Goal: Information Seeking & Learning: Learn about a topic

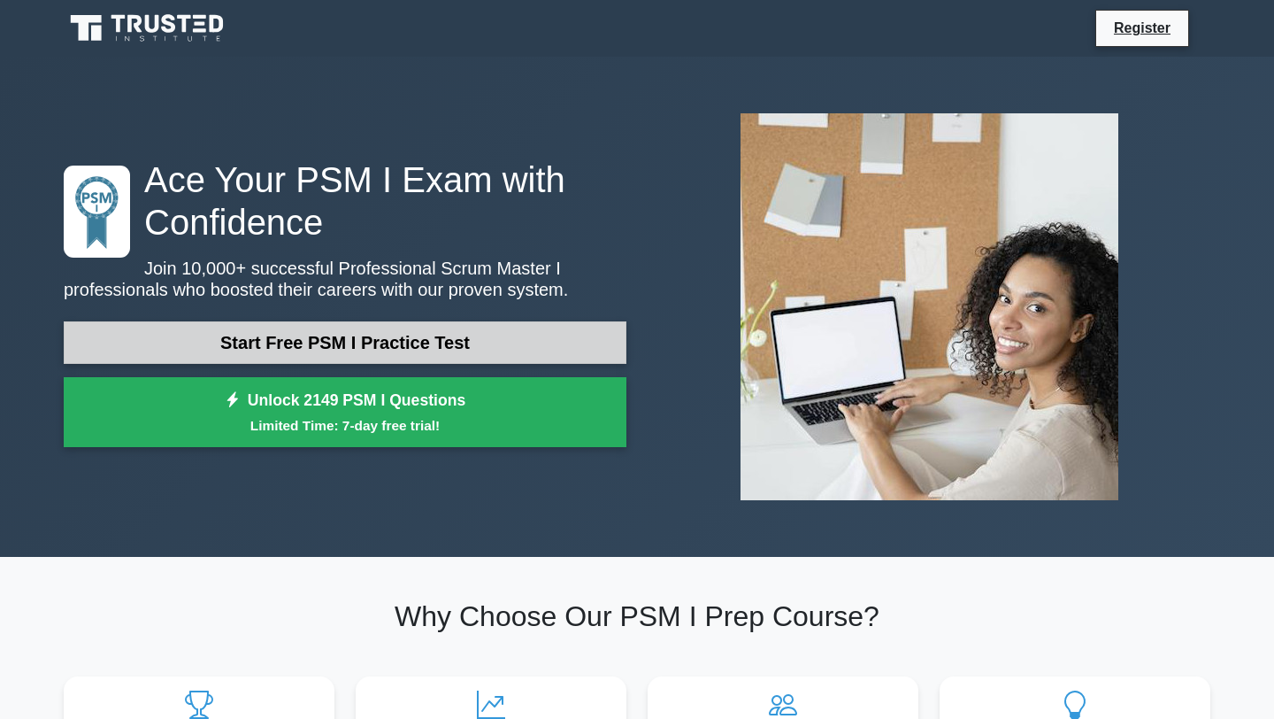
click at [420, 338] on link "Start Free PSM I Practice Test" at bounding box center [345, 342] width 563 height 42
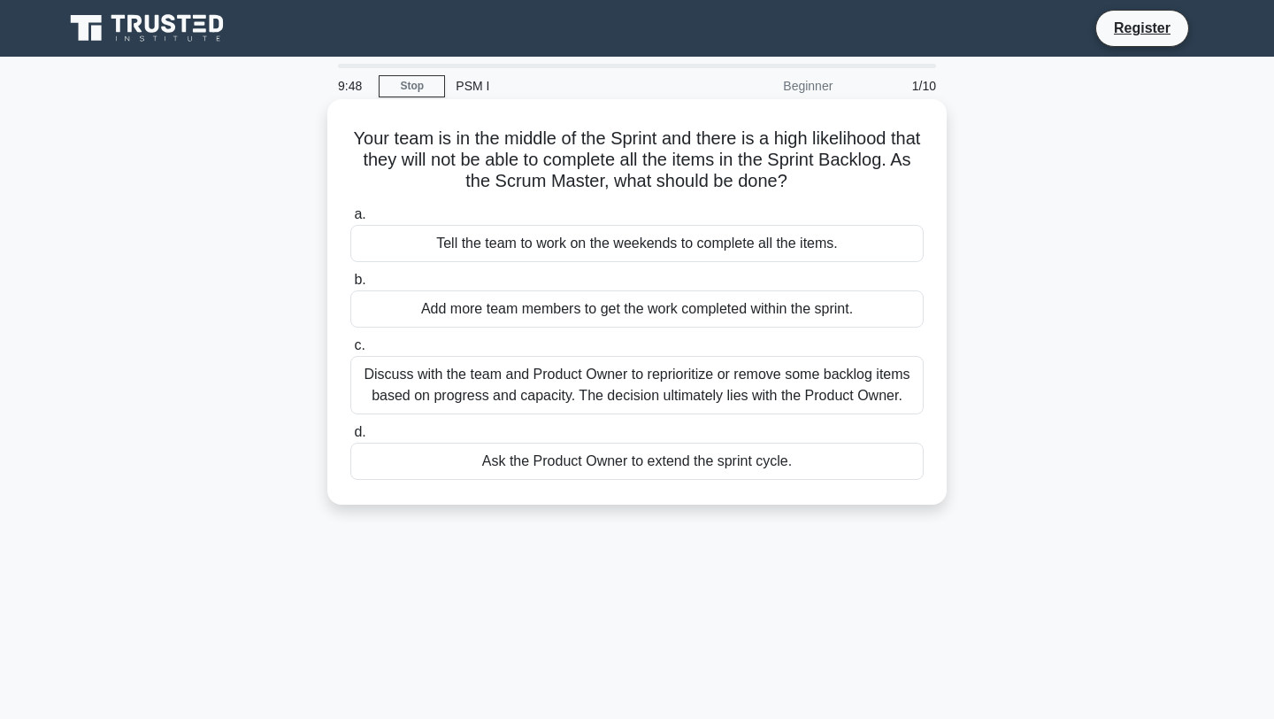
click at [589, 388] on div "Discuss with the team and Product Owner to reprioritize or remove some backlog …" at bounding box center [637, 385] width 574 height 58
click at [350, 351] on input "c. Discuss with the team and Product Owner to reprioritize or remove some backl…" at bounding box center [350, 346] width 0 height 12
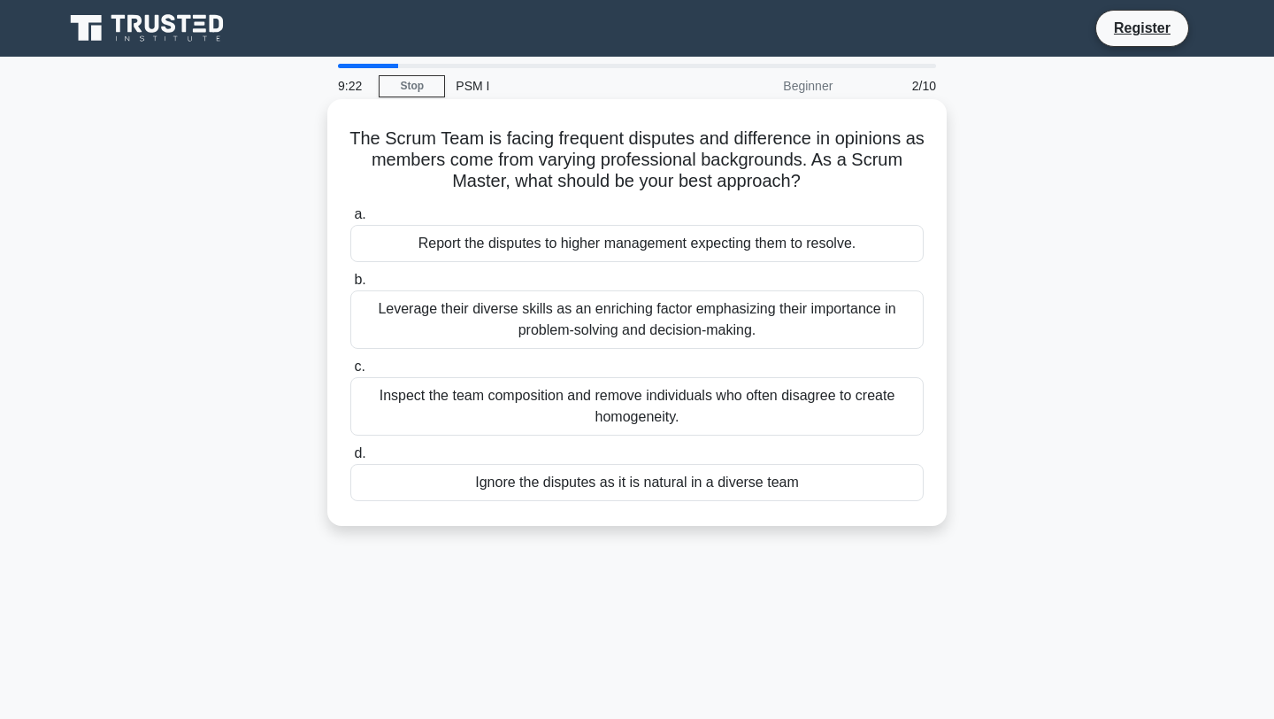
click at [644, 336] on div "Leverage their diverse skills as an enriching factor emphasizing their importan…" at bounding box center [637, 319] width 574 height 58
click at [350, 286] on input "b. Leverage their diverse skills as an enriching factor emphasizing their impor…" at bounding box center [350, 280] width 0 height 12
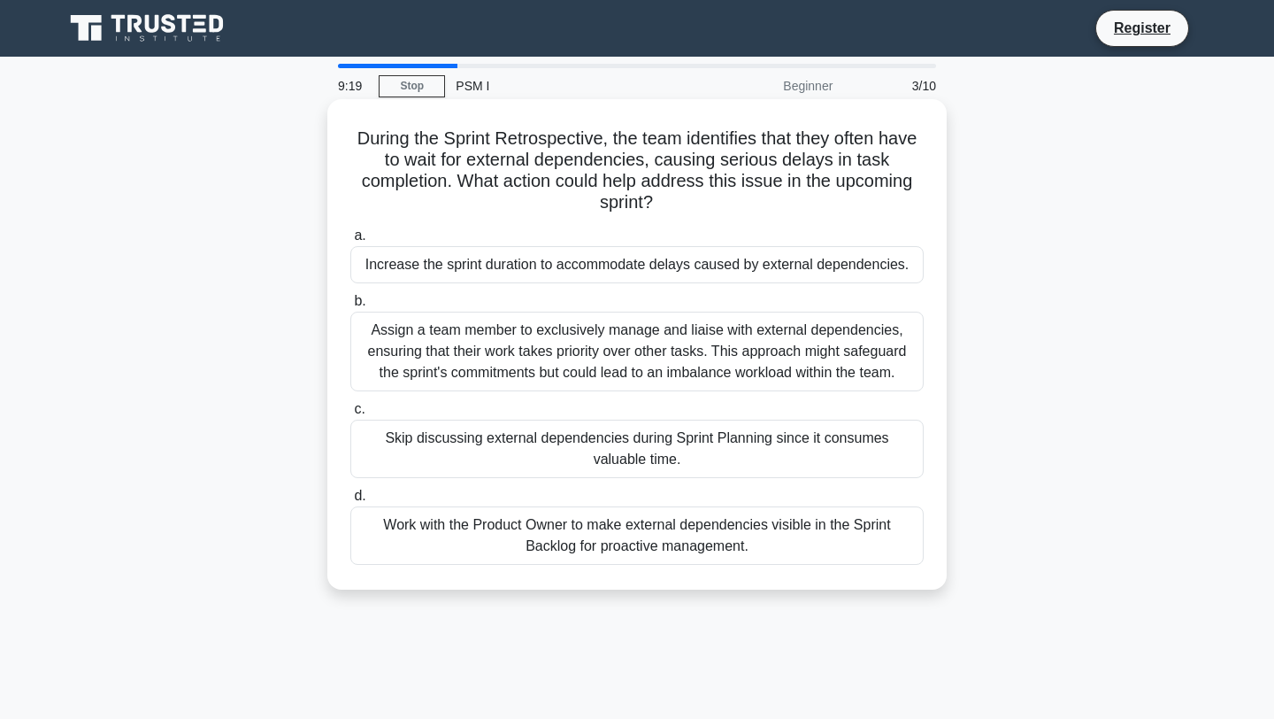
click at [624, 127] on div "During the Sprint Retrospective, the team identifies that they often have to wa…" at bounding box center [637, 344] width 605 height 476
click at [566, 545] on div "Work with the Product Owner to make external dependencies visible in the Sprint…" at bounding box center [637, 535] width 574 height 58
click at [350, 502] on input "d. Work with the Product Owner to make external dependencies visible in the Spr…" at bounding box center [350, 496] width 0 height 12
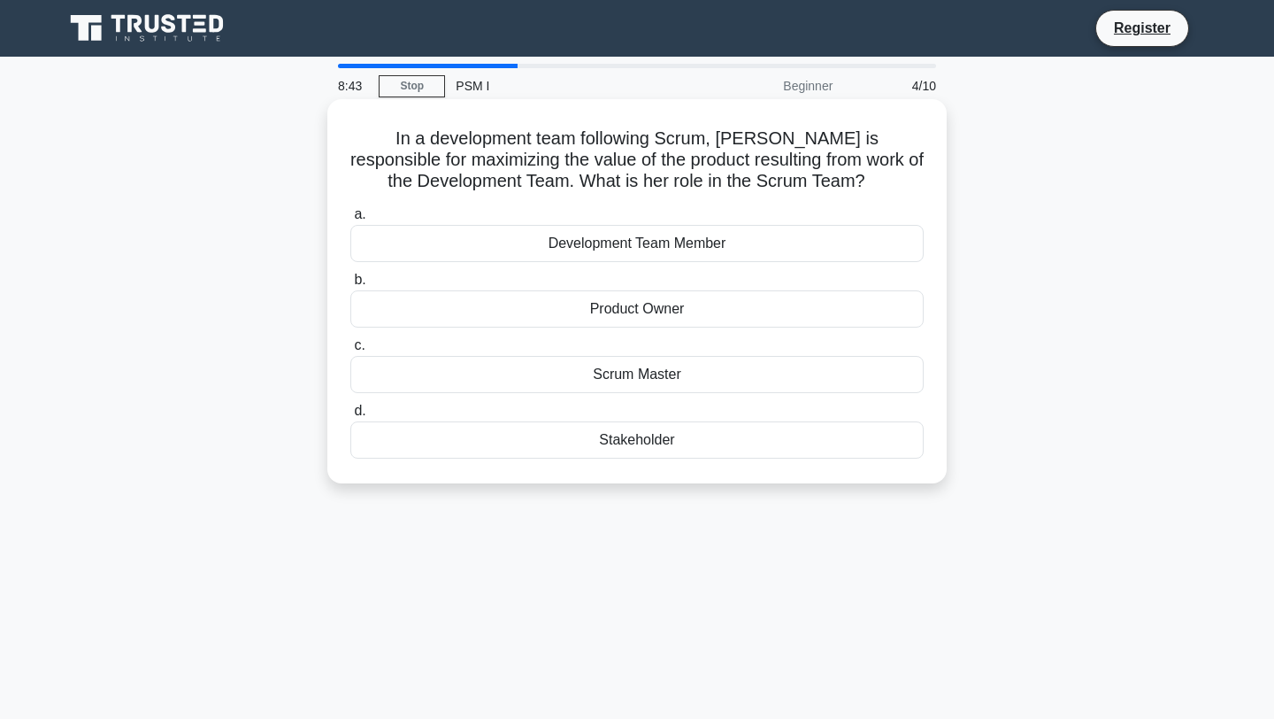
click at [681, 312] on div "Product Owner" at bounding box center [637, 308] width 574 height 37
click at [350, 286] on input "b. Product Owner" at bounding box center [350, 280] width 0 height 12
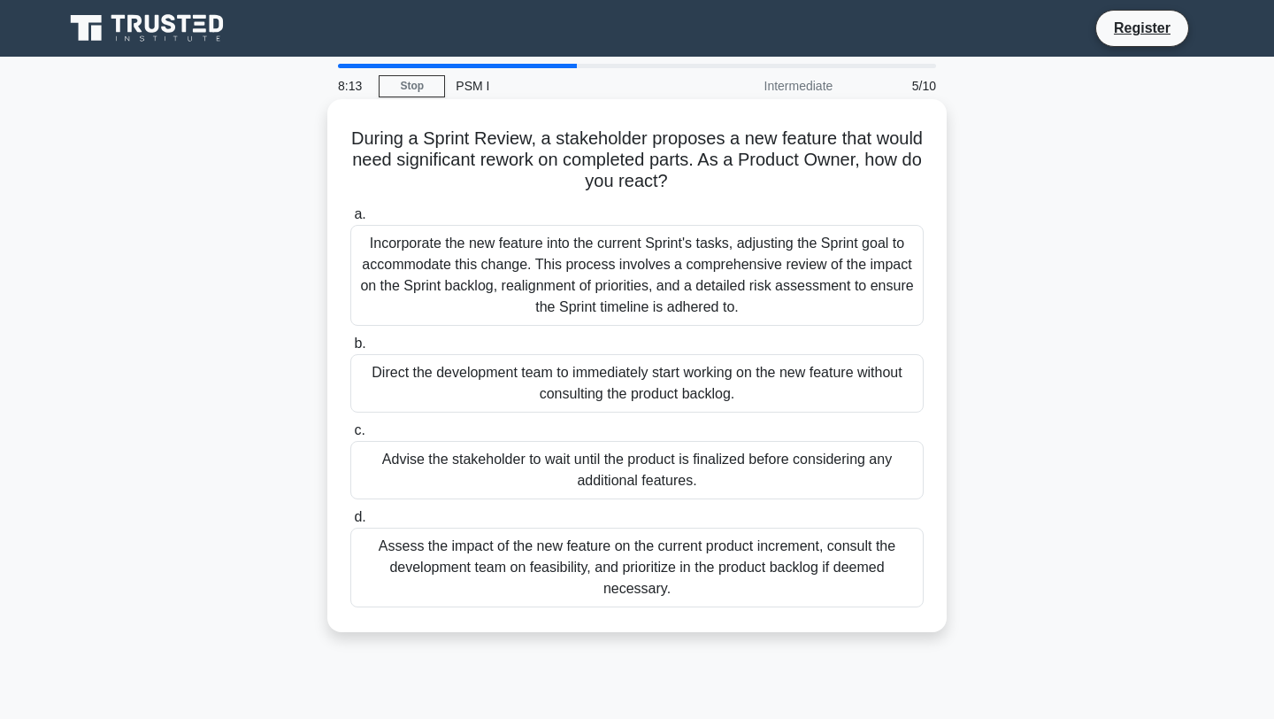
click at [539, 547] on div "Assess the impact of the new feature on the current product increment, consult …" at bounding box center [637, 567] width 574 height 80
click at [350, 523] on input "d. Assess the impact of the new feature on the current product increment, consu…" at bounding box center [350, 518] width 0 height 12
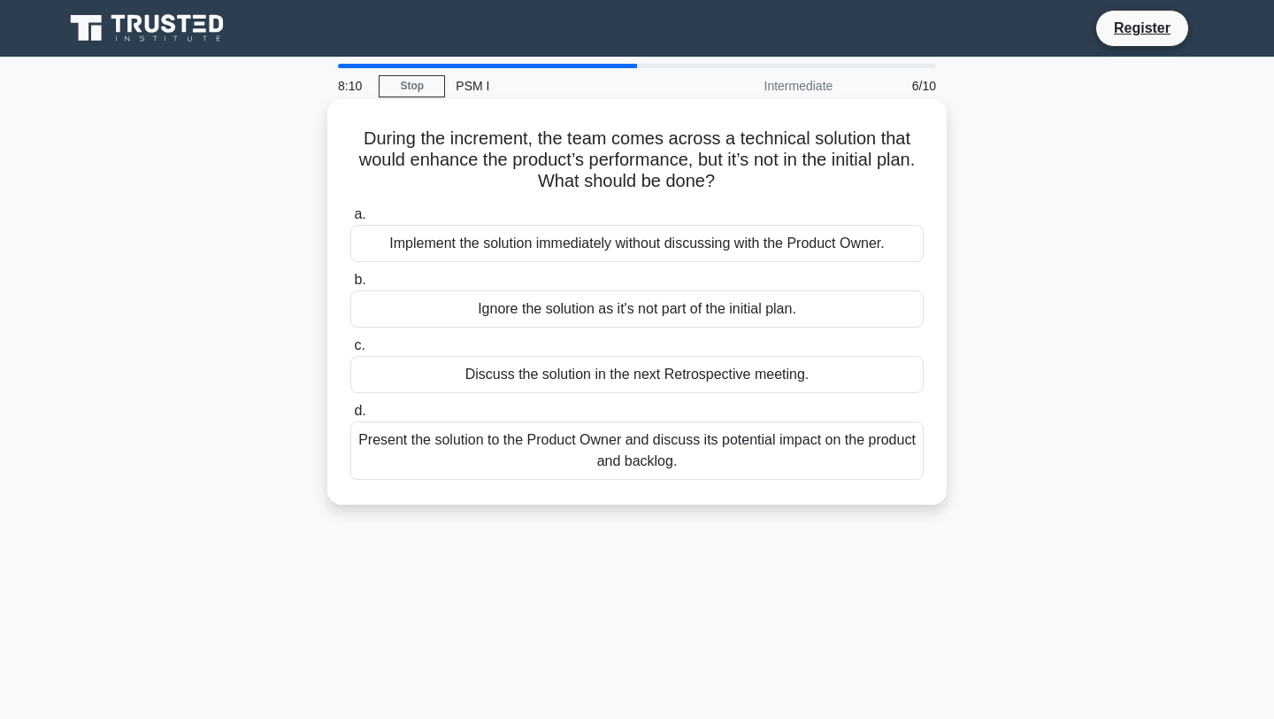
click at [566, 147] on h5 "During the increment, the team comes across a technical solution that would enh…" at bounding box center [637, 159] width 577 height 65
click at [632, 458] on div "Present the solution to the Product Owner and discuss its potential impact on t…" at bounding box center [637, 450] width 574 height 58
click at [350, 417] on input "d. Present the solution to the Product Owner and discuss its potential impact o…" at bounding box center [350, 411] width 0 height 12
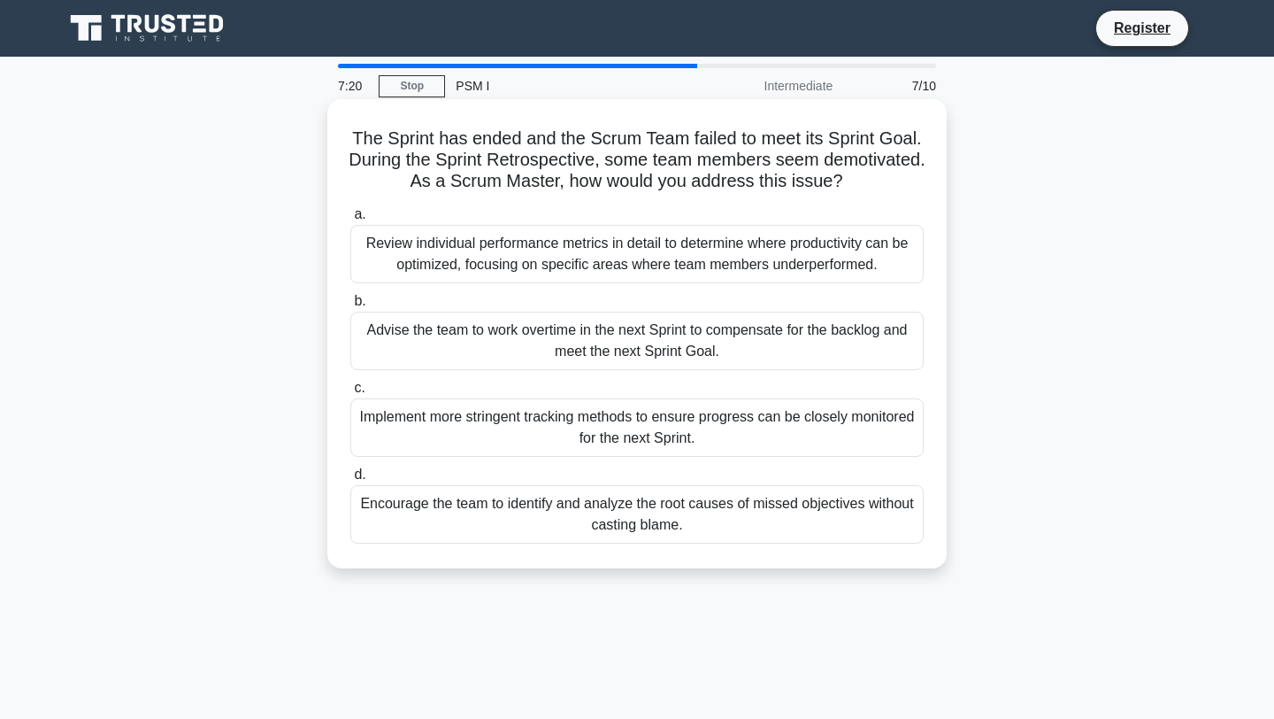
click at [620, 522] on div "Encourage the team to identify and analyze the root causes of missed objectives…" at bounding box center [637, 514] width 574 height 58
click at [350, 481] on input "d. Encourage the team to identify and analyze the root causes of missed objecti…" at bounding box center [350, 475] width 0 height 12
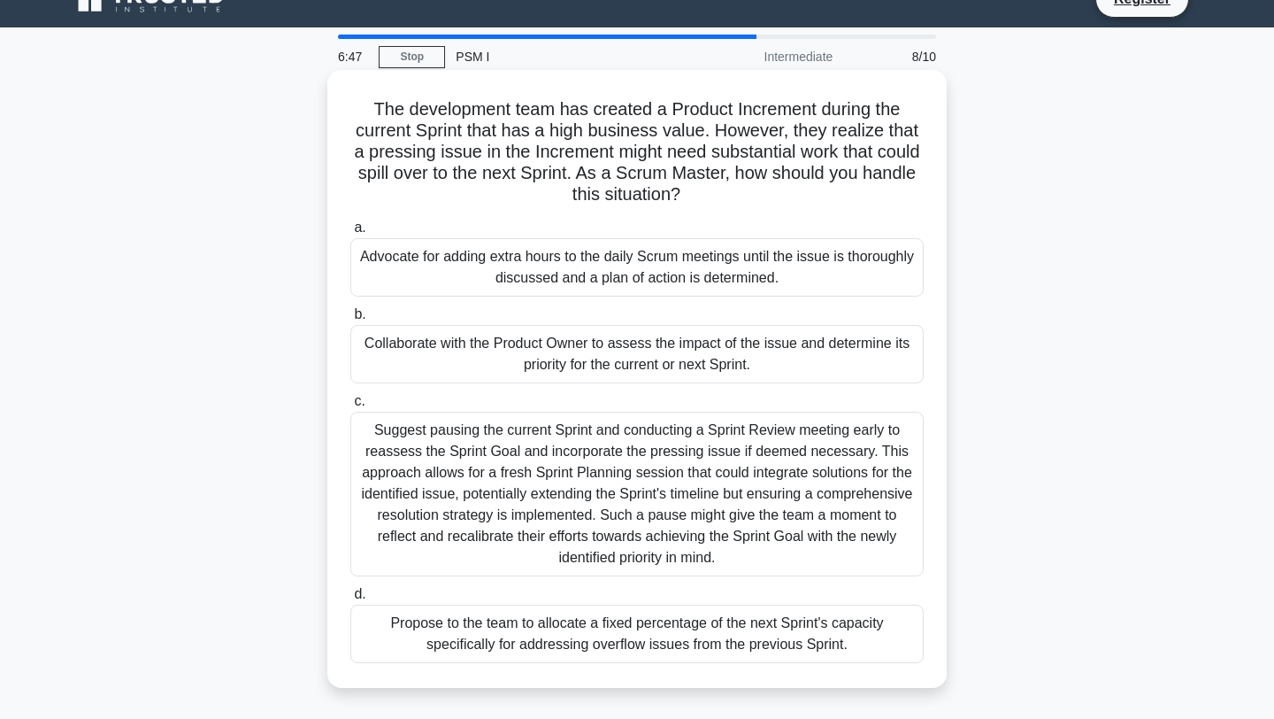
scroll to position [34, 0]
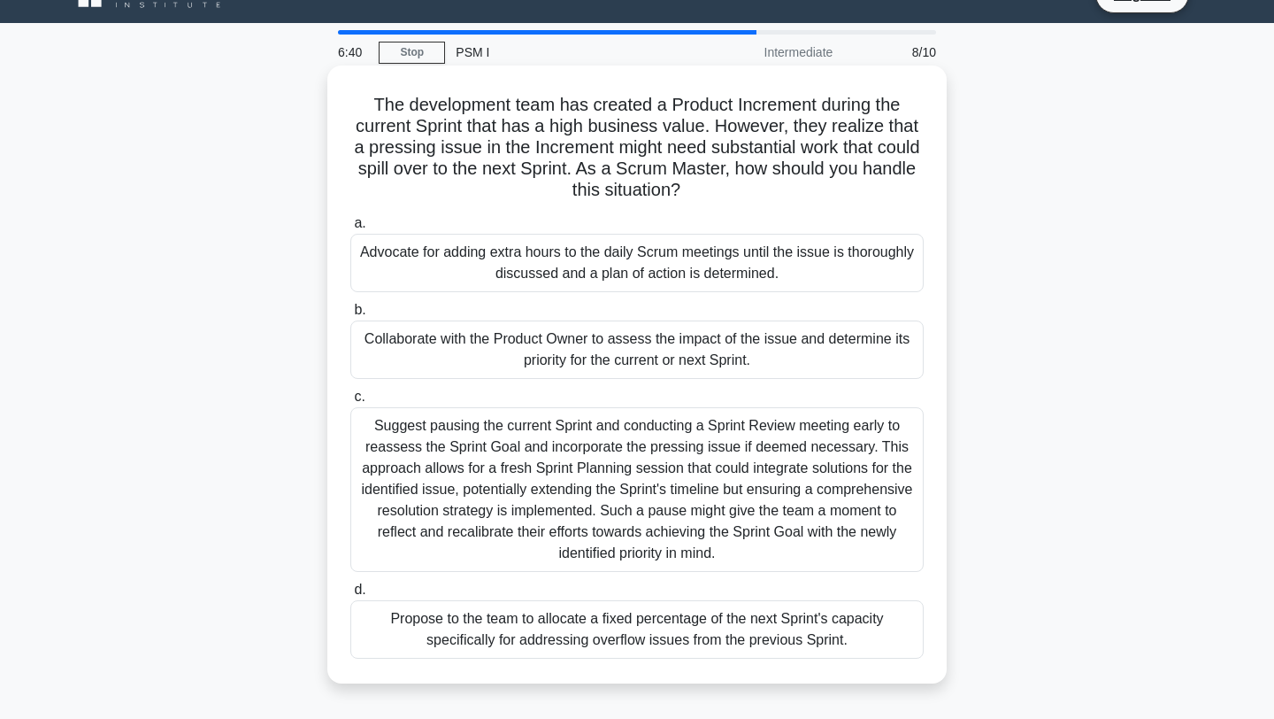
click at [604, 364] on div "Collaborate with the Product Owner to assess the impact of the issue and determ…" at bounding box center [637, 349] width 574 height 58
click at [350, 316] on input "b. Collaborate with the Product Owner to assess the impact of the issue and det…" at bounding box center [350, 310] width 0 height 12
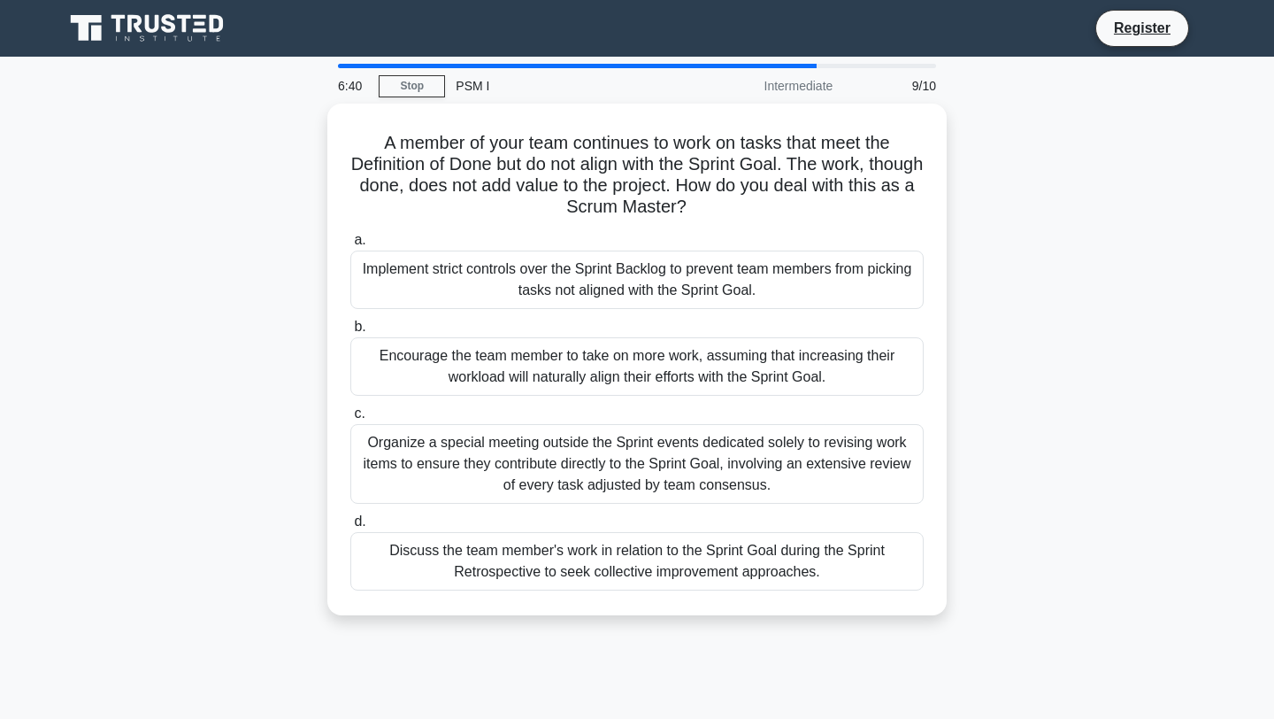
scroll to position [0, 0]
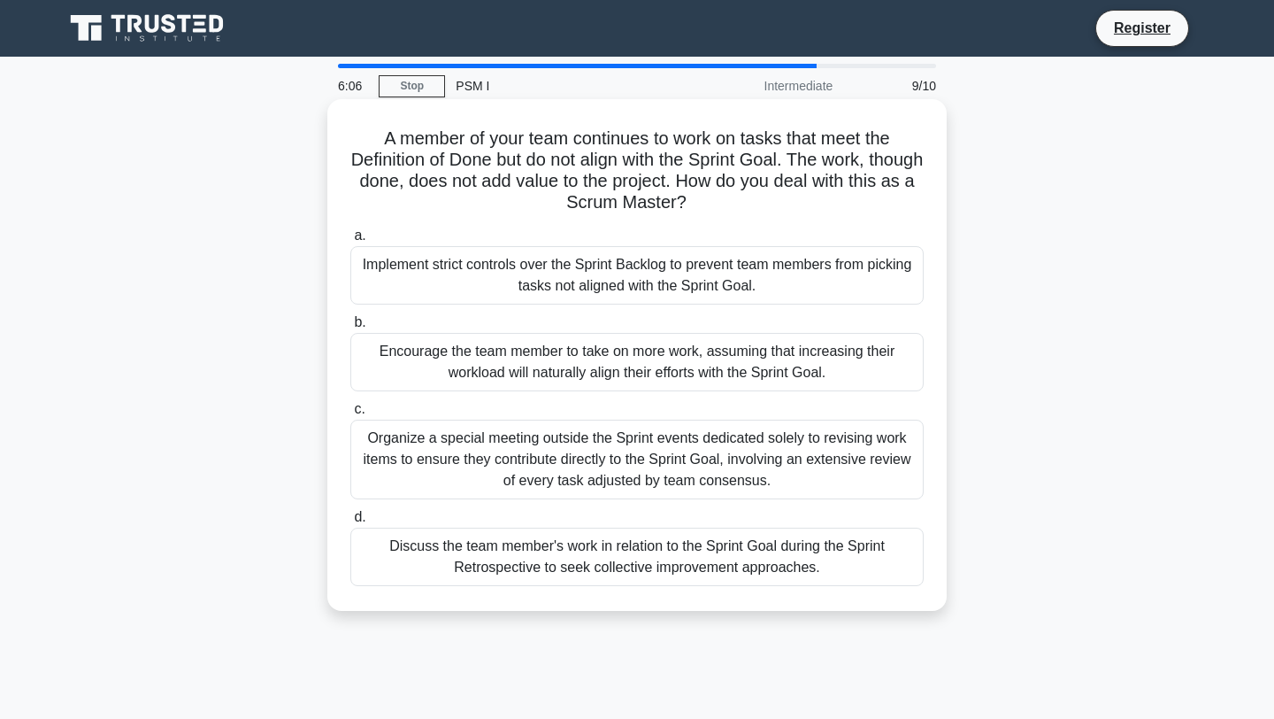
click at [743, 463] on div "Organize a special meeting outside the Sprint events dedicated solely to revisi…" at bounding box center [637, 460] width 574 height 80
click at [350, 415] on input "c. Organize a special meeting outside the Sprint events dedicated solely to rev…" at bounding box center [350, 410] width 0 height 12
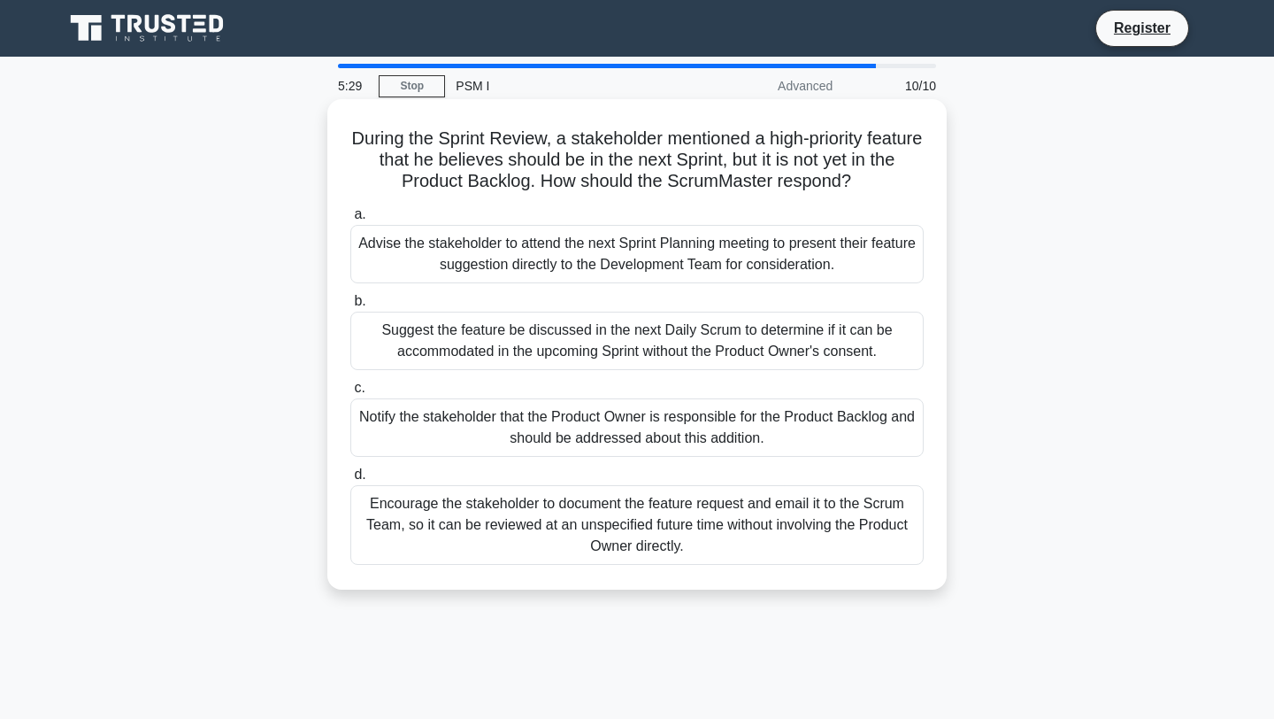
click at [661, 420] on div "Notify the stakeholder that the Product Owner is responsible for the Product Ba…" at bounding box center [637, 427] width 574 height 58
click at [350, 394] on input "c. Notify the stakeholder that the Product Owner is responsible for the Product…" at bounding box center [350, 388] width 0 height 12
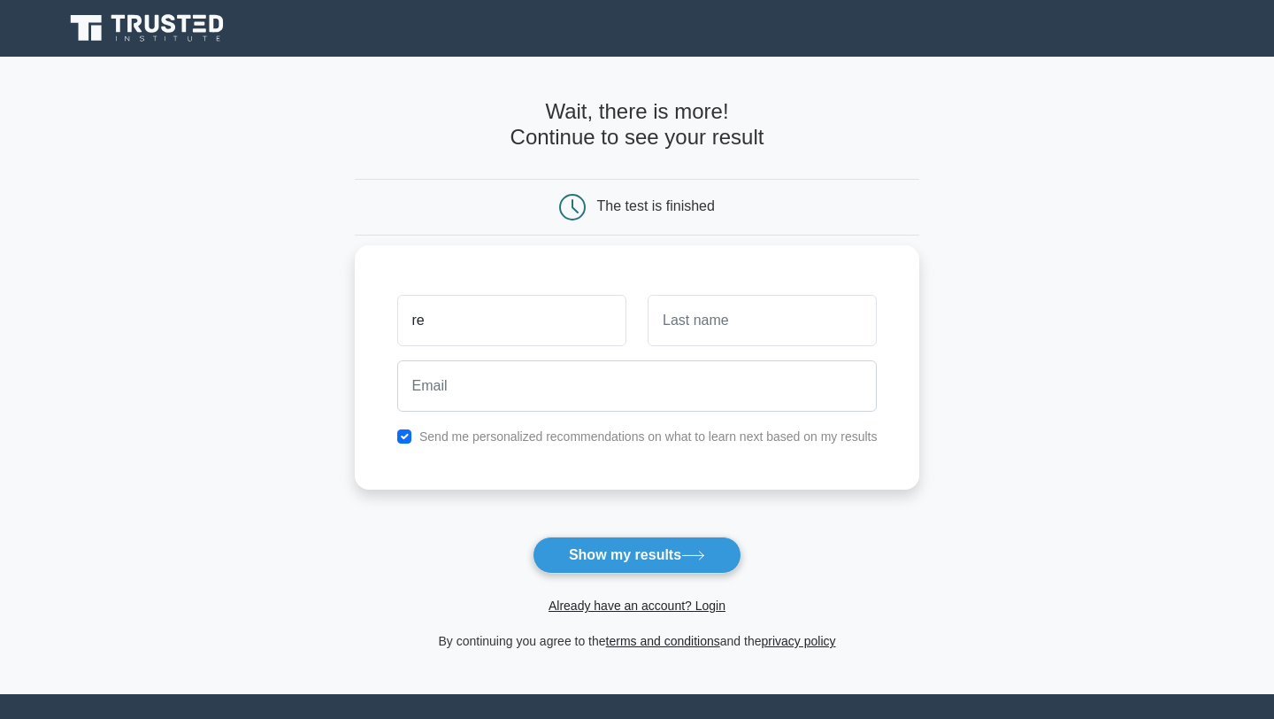
type input "Rekha Chaubey"
click at [681, 331] on input "text" at bounding box center [762, 320] width 229 height 51
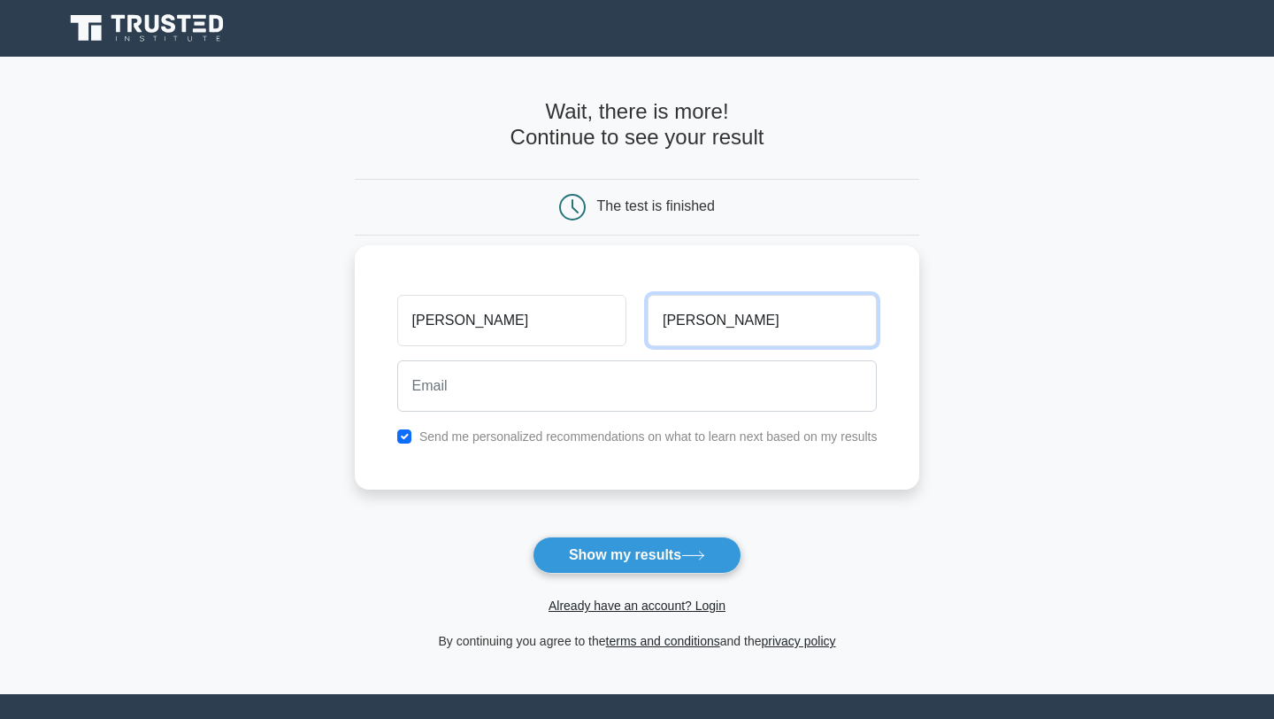
type input "chaubey"
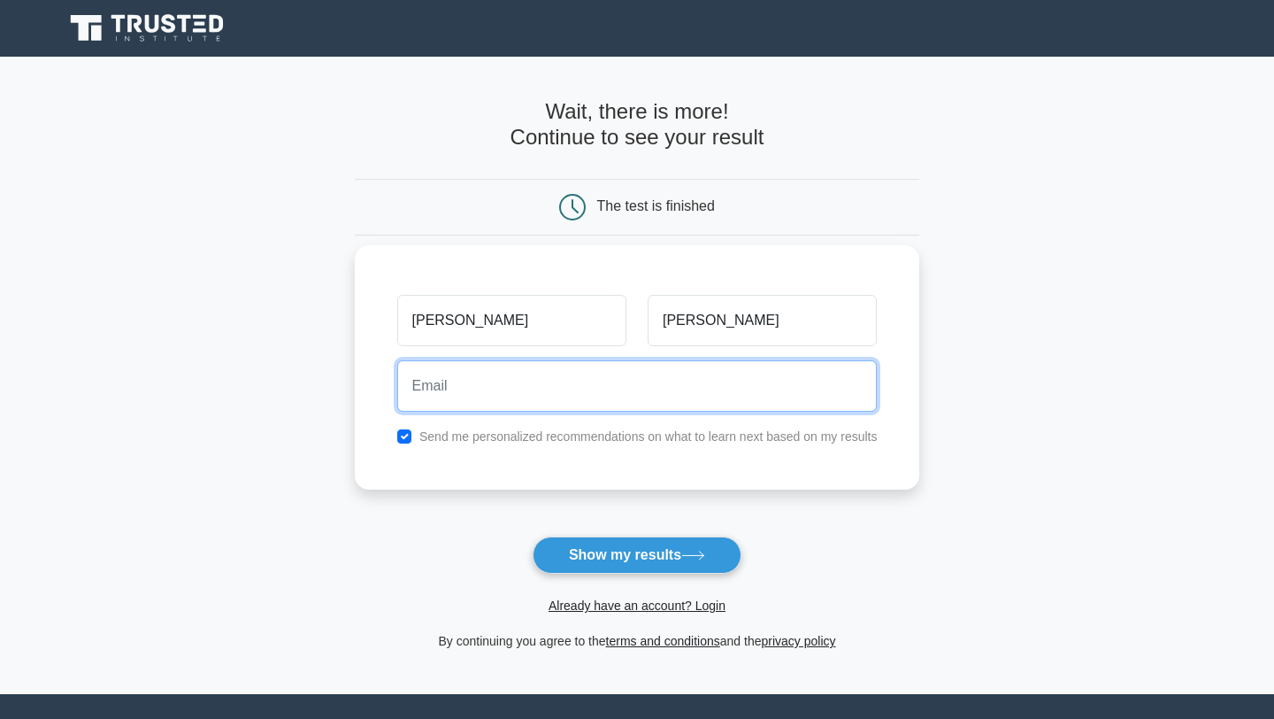
click at [622, 381] on input "email" at bounding box center [637, 385] width 481 height 51
type input "skylinetales@gmail.com"
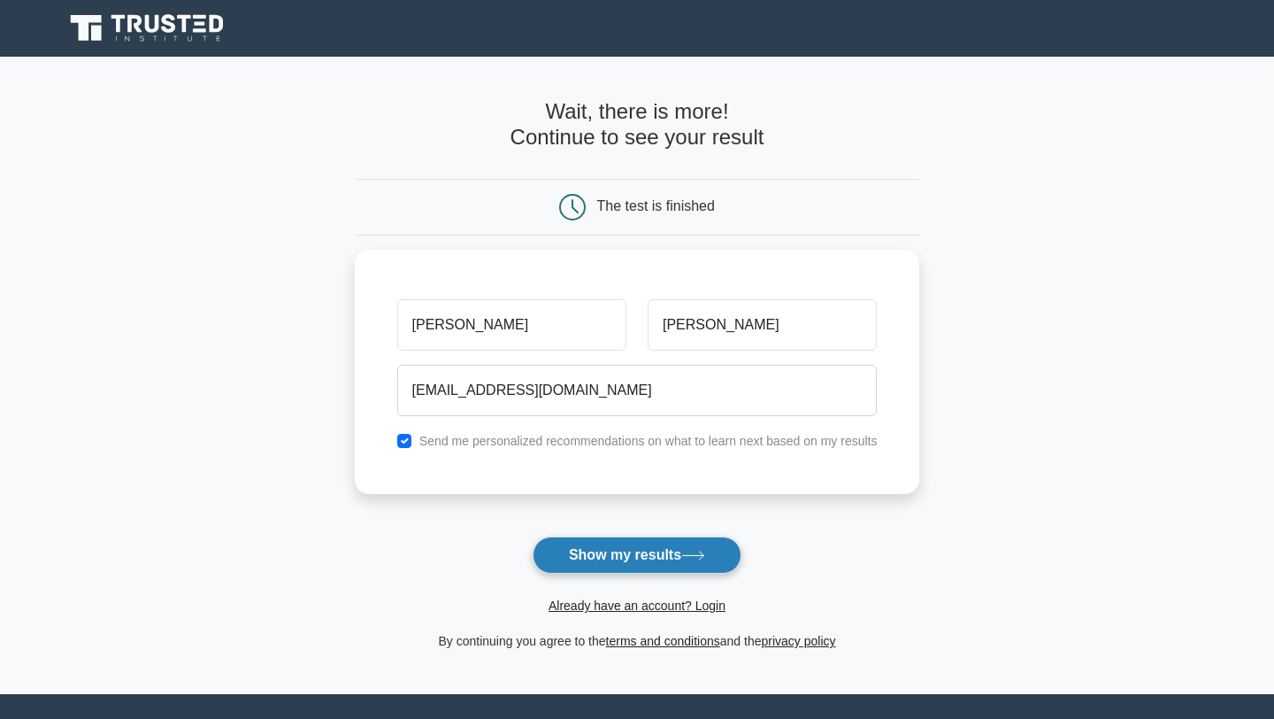
click at [604, 559] on button "Show my results" at bounding box center [637, 554] width 209 height 37
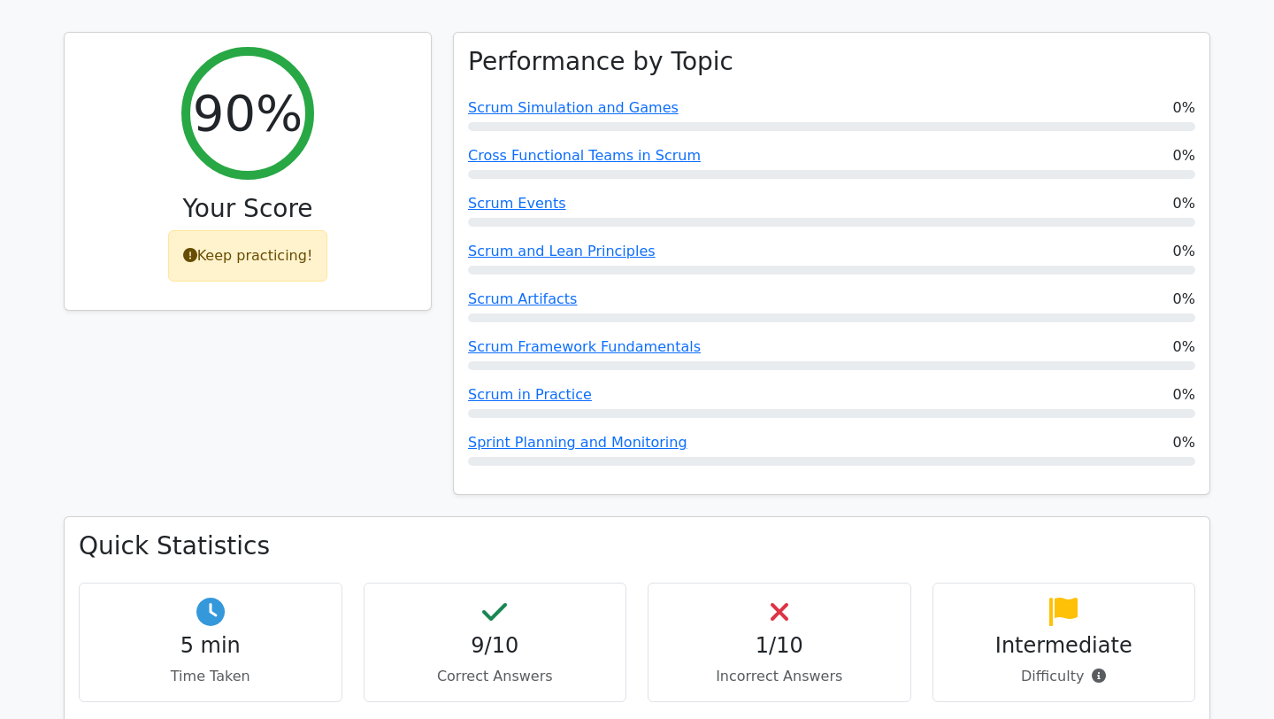
scroll to position [811, 0]
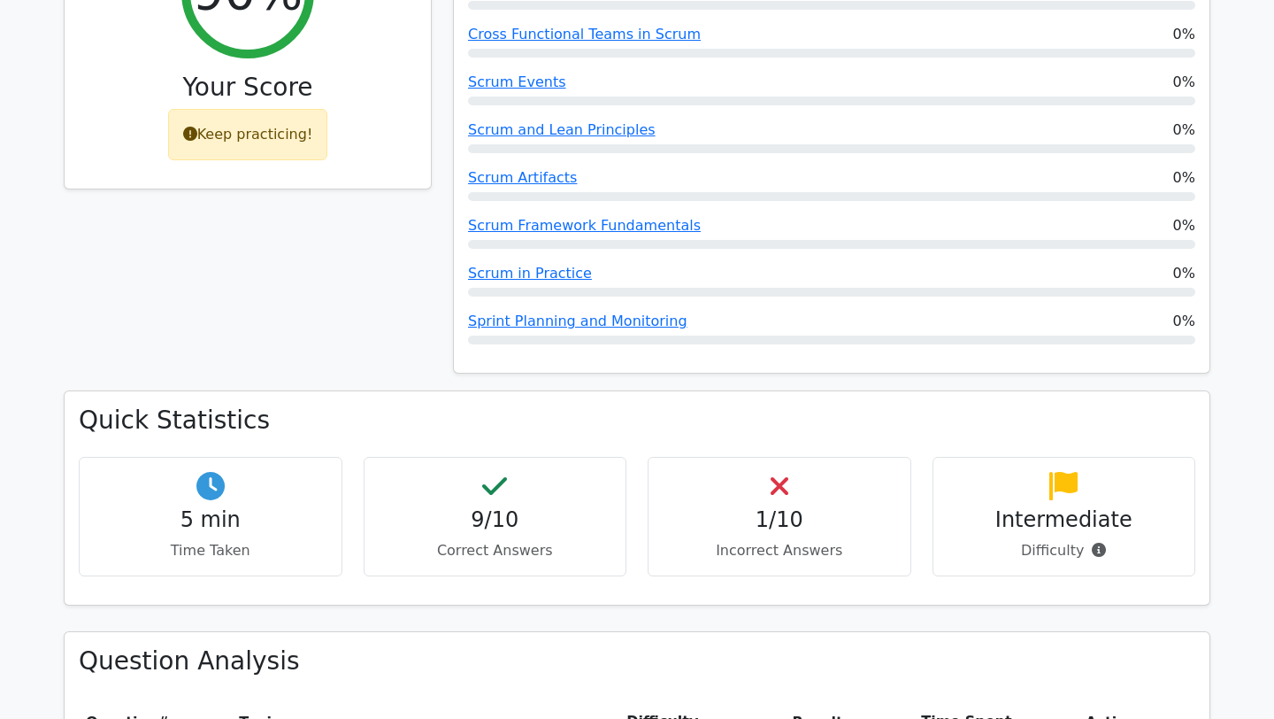
click at [783, 472] on icon at bounding box center [780, 486] width 18 height 28
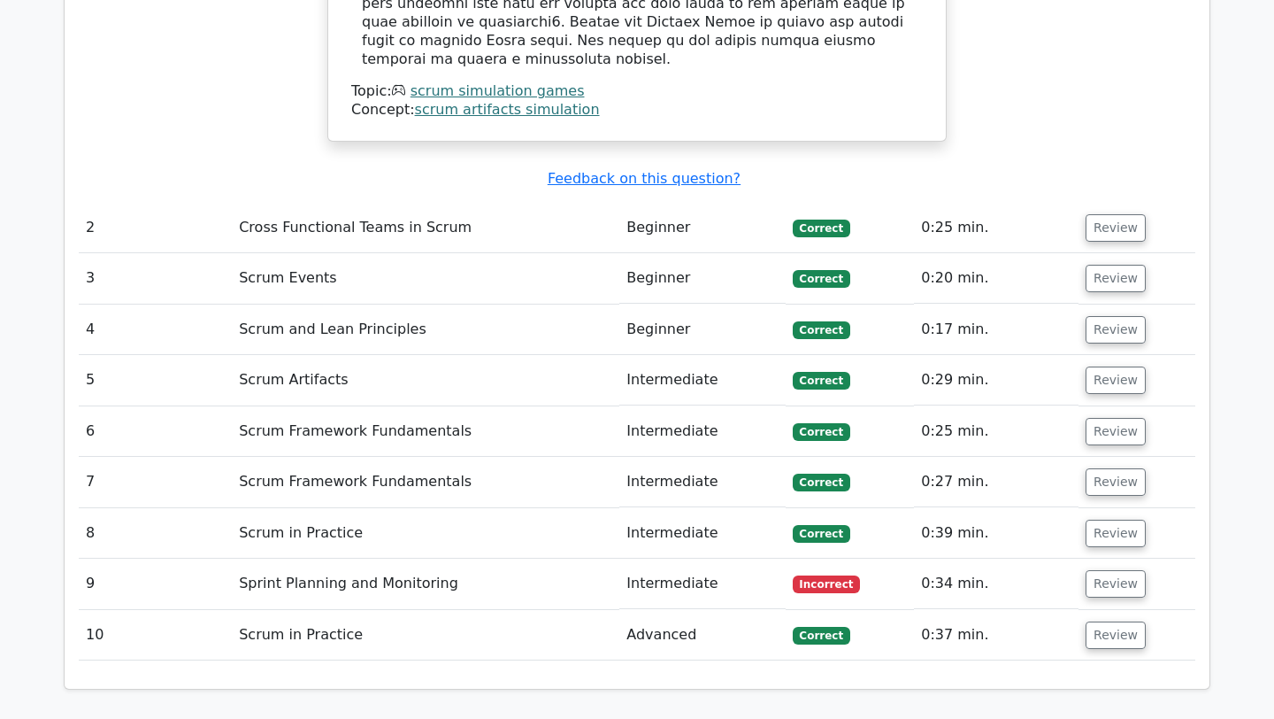
scroll to position [2333, 0]
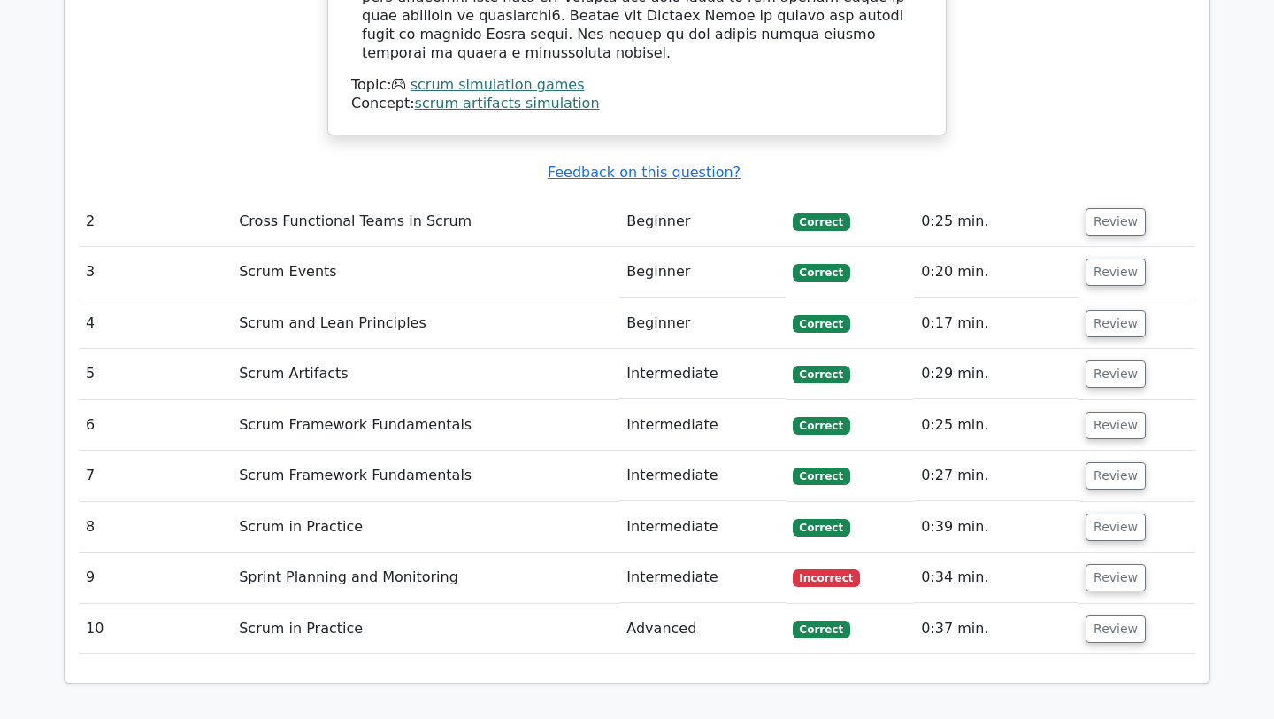
click at [393, 552] on td "Sprint Planning and Monitoring" at bounding box center [426, 577] width 388 height 50
click at [1120, 564] on button "Review" at bounding box center [1116, 577] width 60 height 27
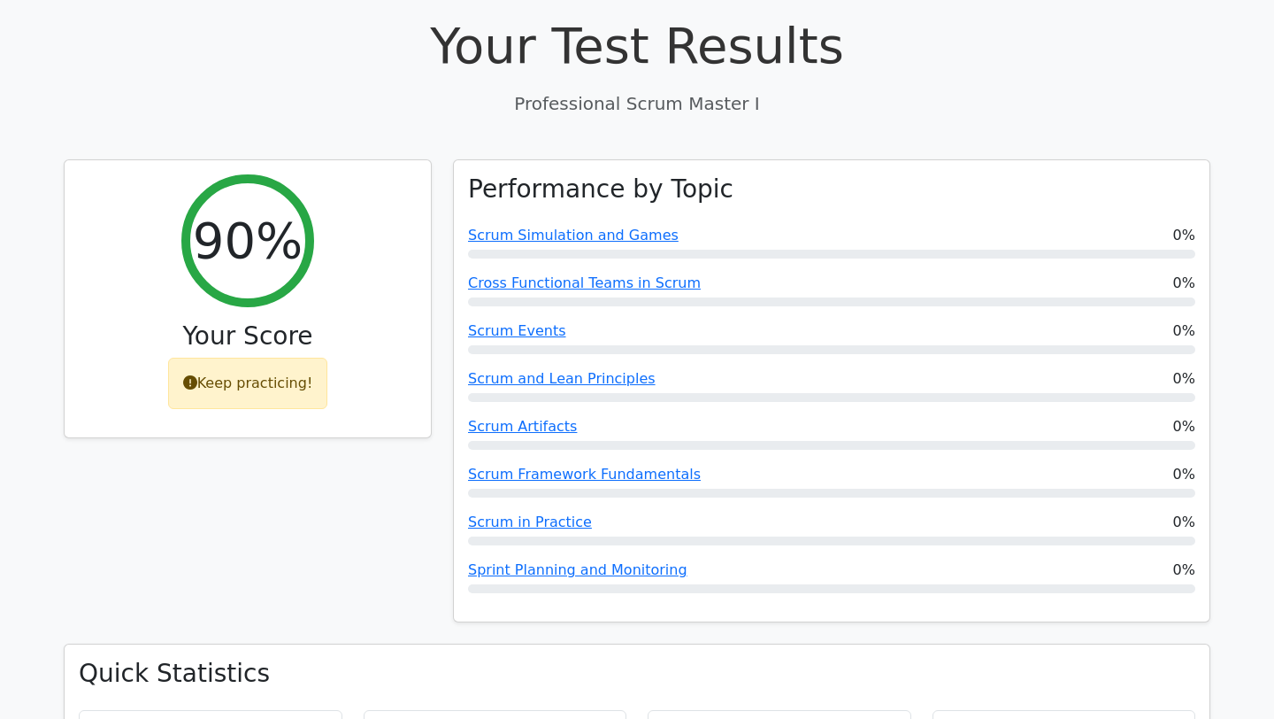
scroll to position [0, 0]
